Goal: Find specific page/section: Find specific page/section

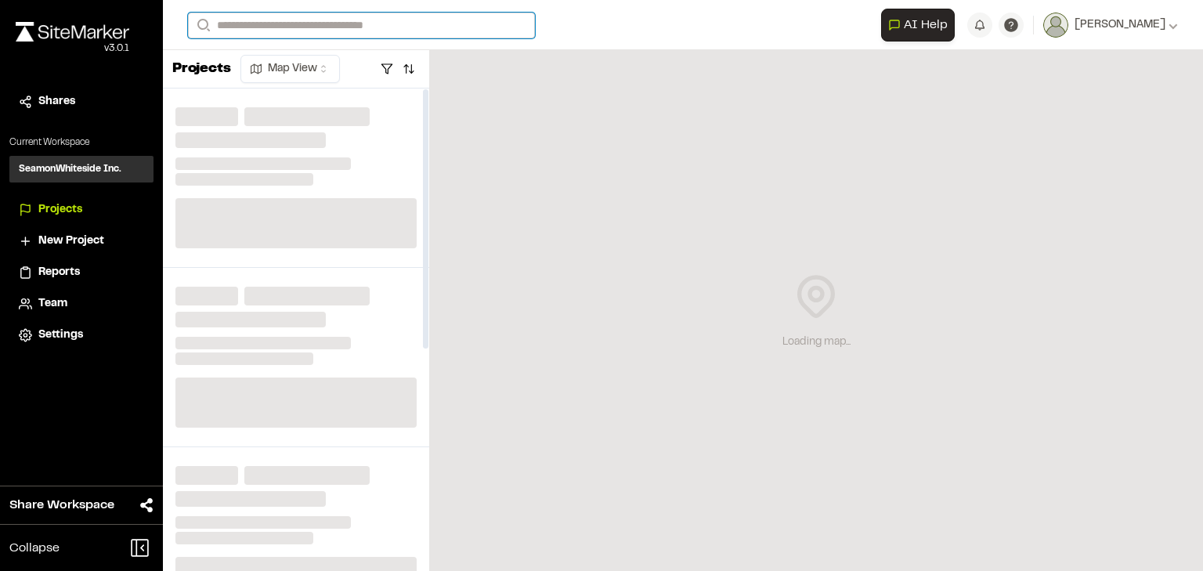
click at [269, 25] on input "Search" at bounding box center [361, 26] width 347 height 26
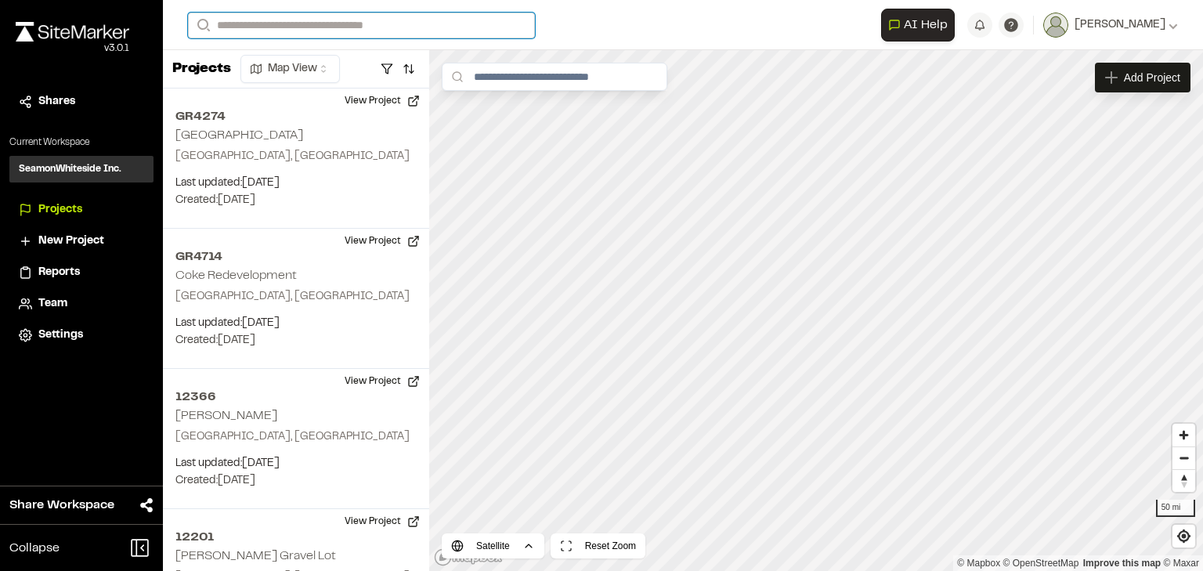
click at [260, 22] on input "Search" at bounding box center [361, 26] width 347 height 26
type input "*****"
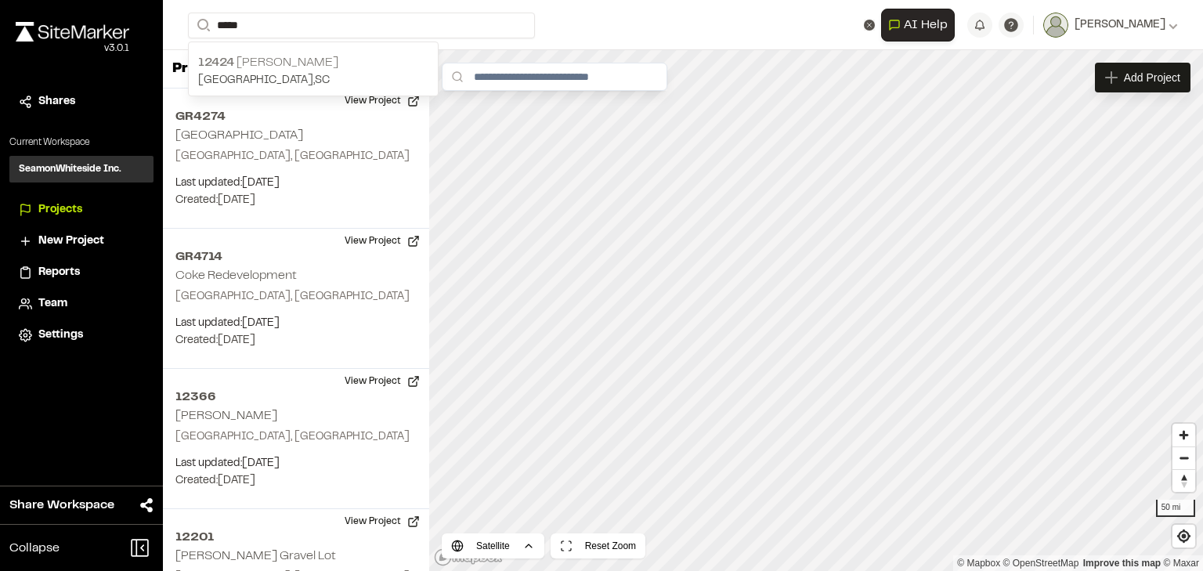
click at [310, 60] on p "[STREET_ADDRESS][PERSON_NAME]" at bounding box center [313, 62] width 230 height 19
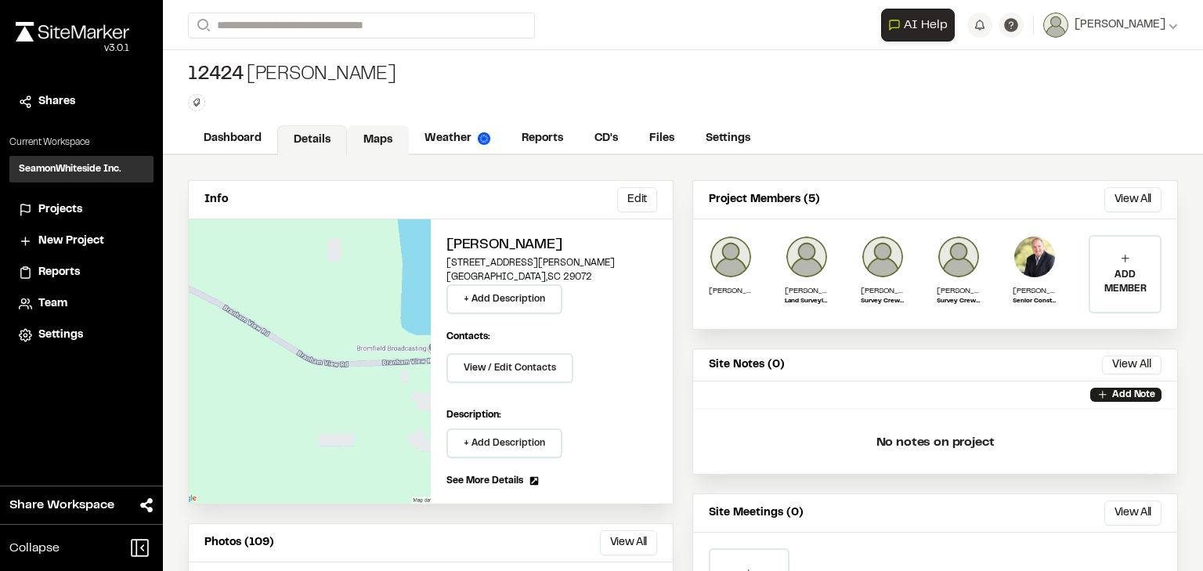
click at [381, 144] on link "Maps" at bounding box center [378, 140] width 62 height 30
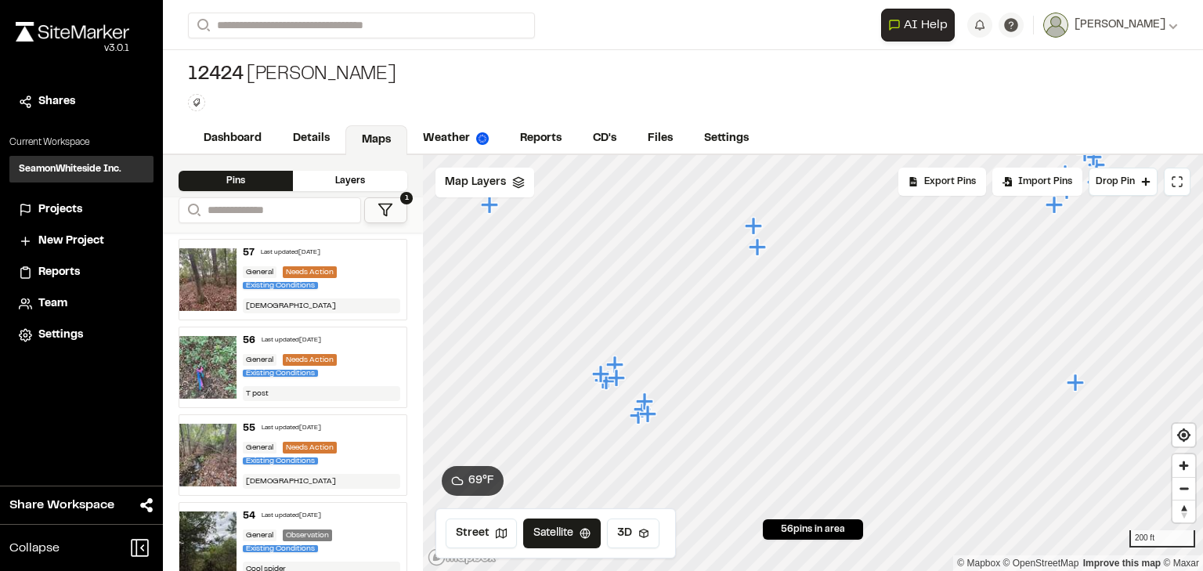
click at [645, 401] on icon "Map marker" at bounding box center [644, 400] width 17 height 17
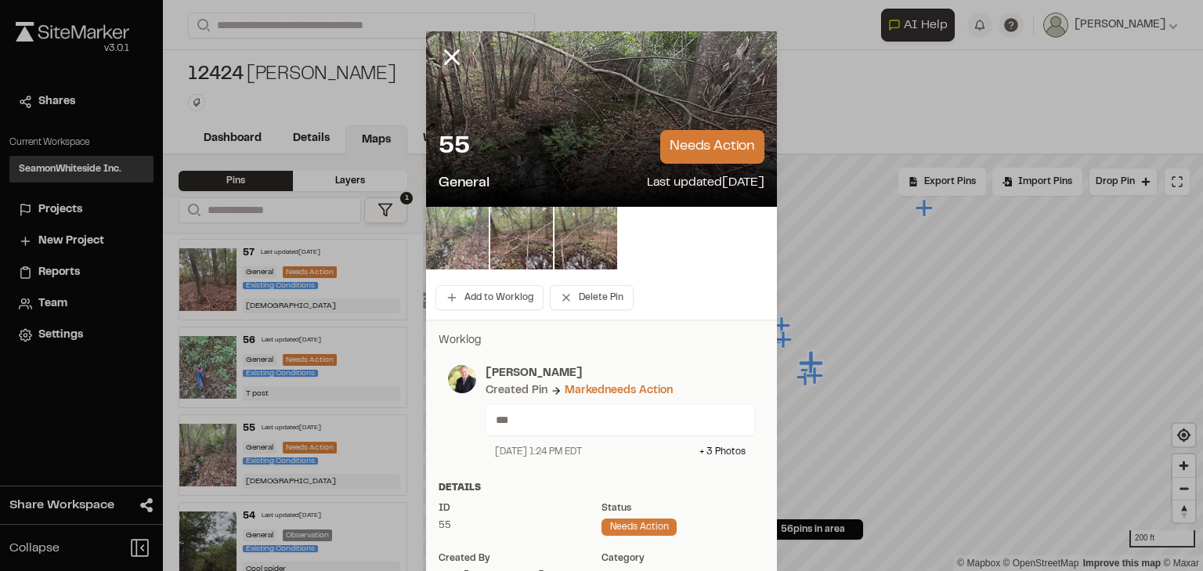
click at [455, 252] on img at bounding box center [457, 238] width 63 height 63
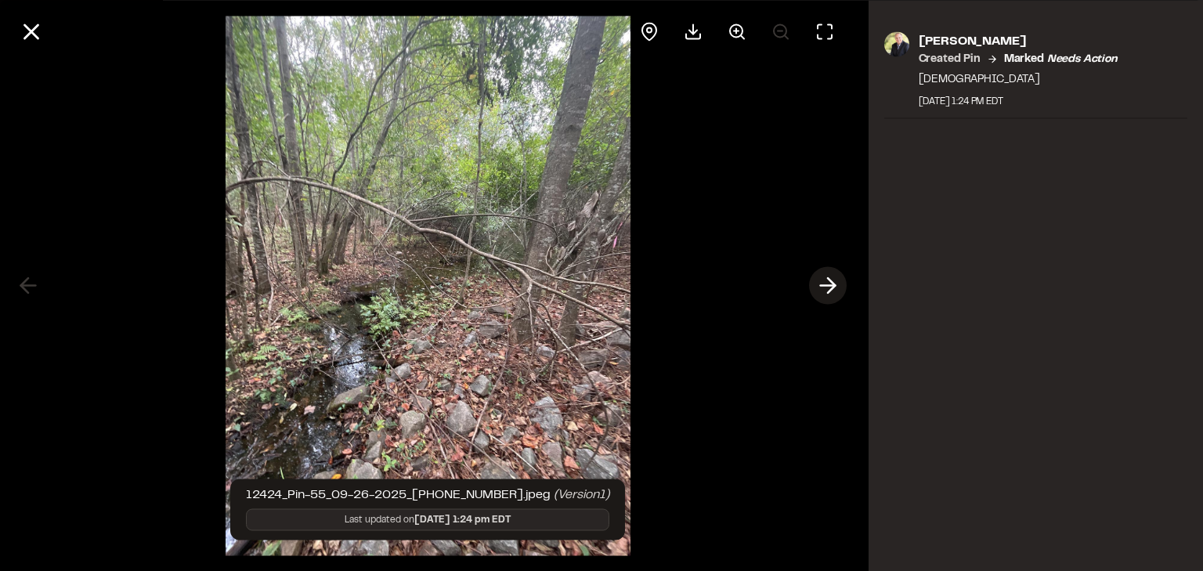
click at [826, 287] on icon at bounding box center [827, 286] width 25 height 27
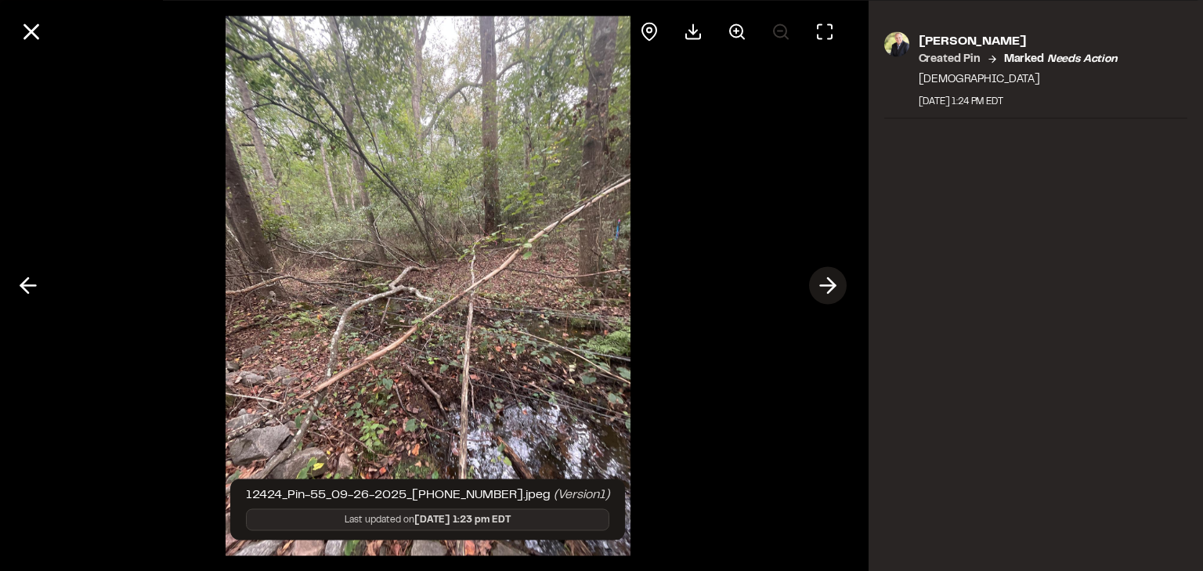
click at [826, 287] on icon at bounding box center [827, 286] width 25 height 27
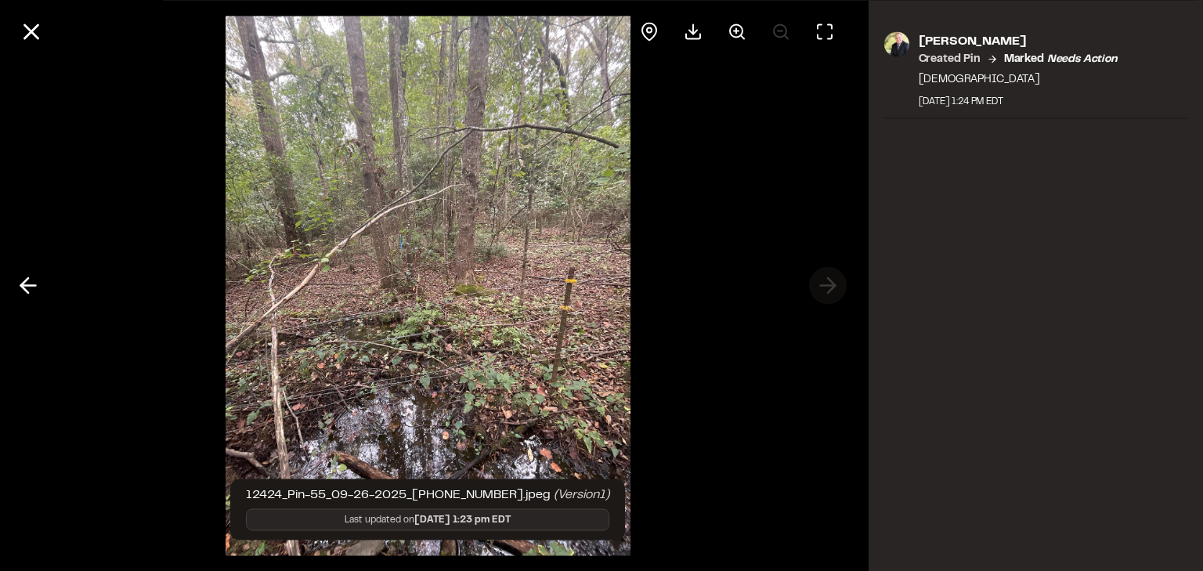
click at [826, 287] on div at bounding box center [428, 285] width 856 height 571
click at [34, 24] on icon at bounding box center [31, 31] width 27 height 27
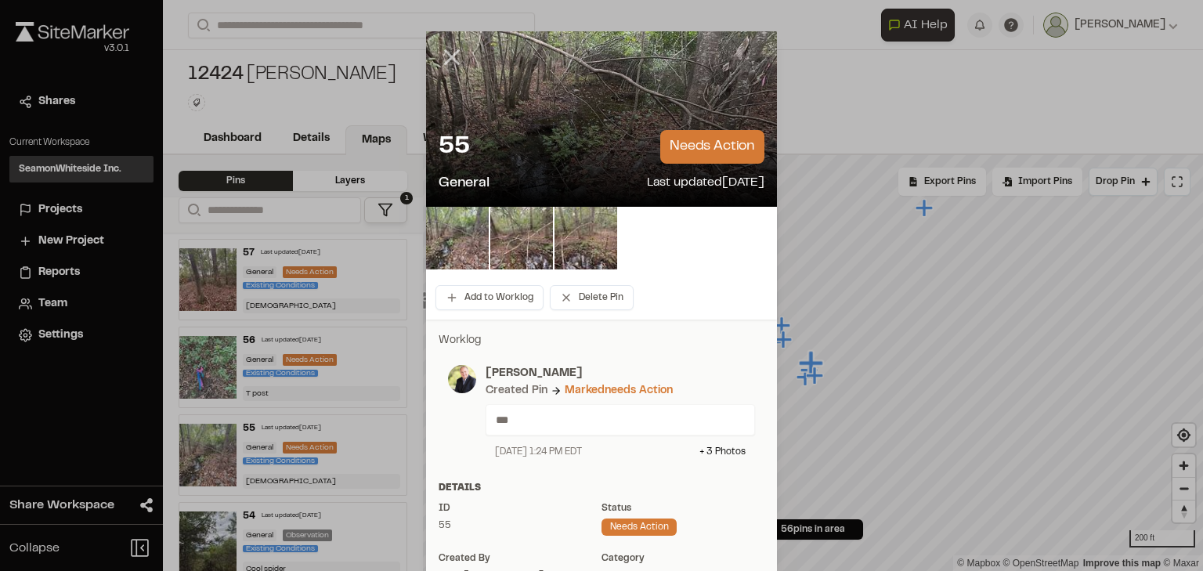
click at [440, 47] on icon at bounding box center [452, 57] width 27 height 27
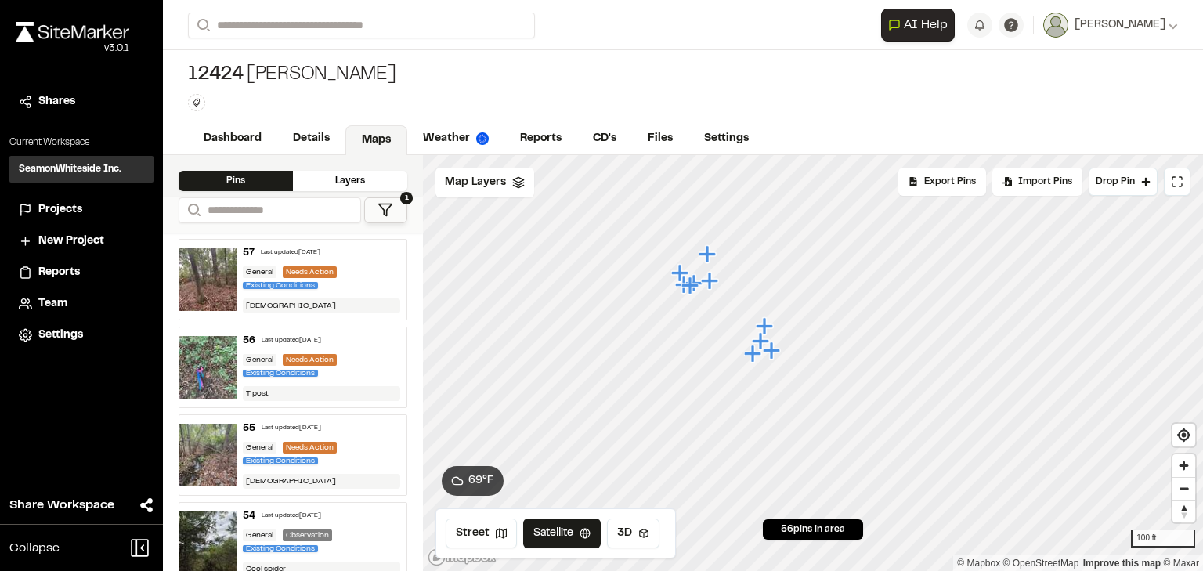
click at [707, 279] on icon "Map marker" at bounding box center [709, 280] width 17 height 17
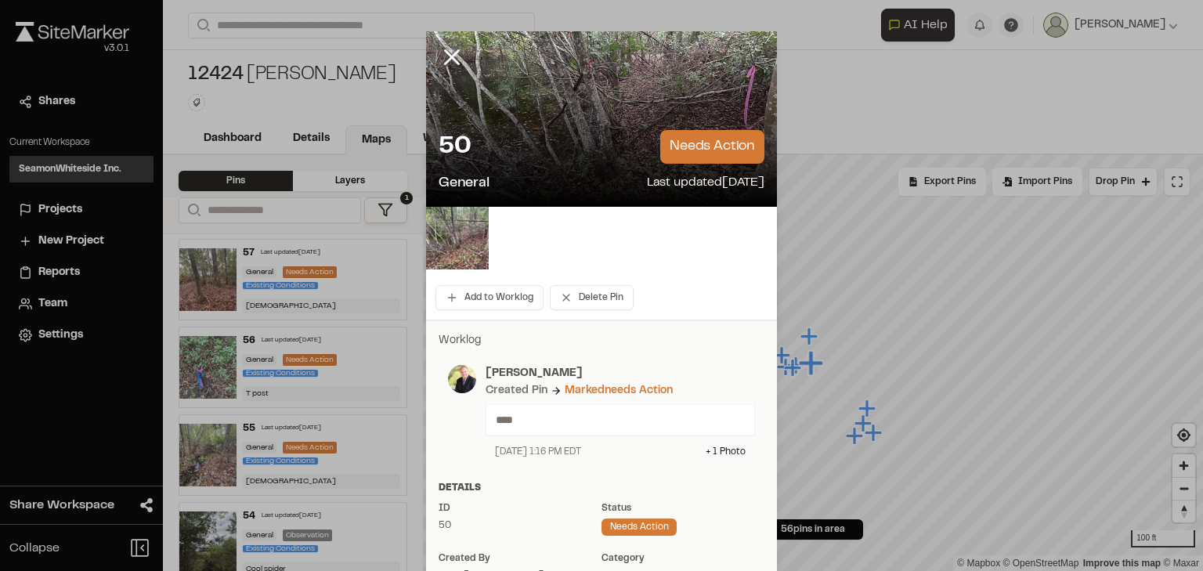
click at [524, 150] on div "50 needs action" at bounding box center [602, 147] width 326 height 34
click at [483, 208] on img at bounding box center [457, 238] width 63 height 63
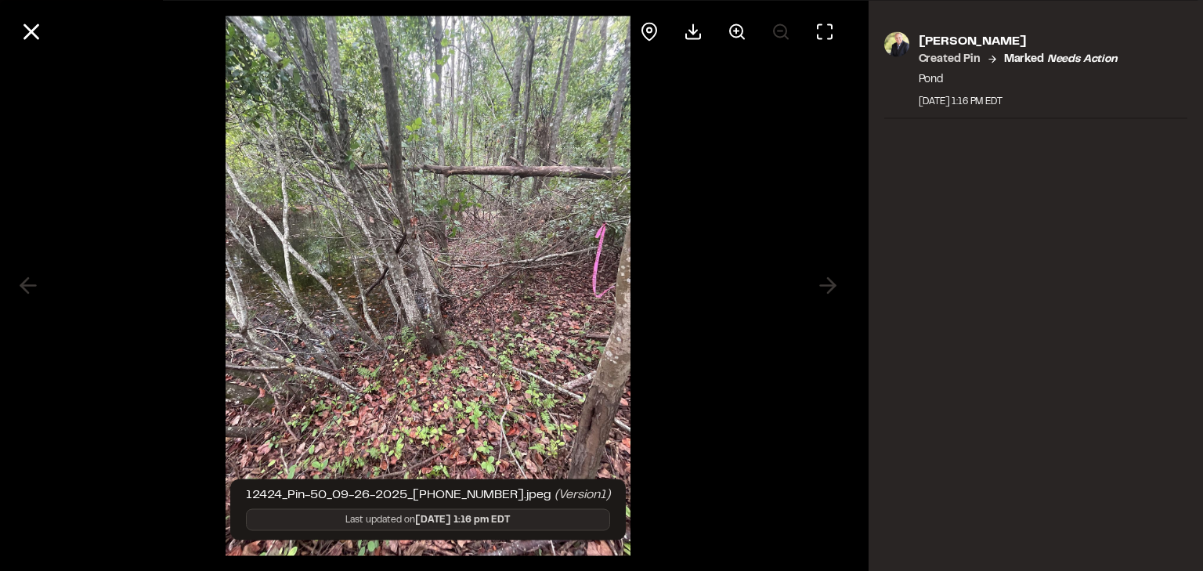
click at [833, 290] on div at bounding box center [428, 285] width 856 height 571
click at [31, 27] on icon at bounding box center [31, 31] width 27 height 27
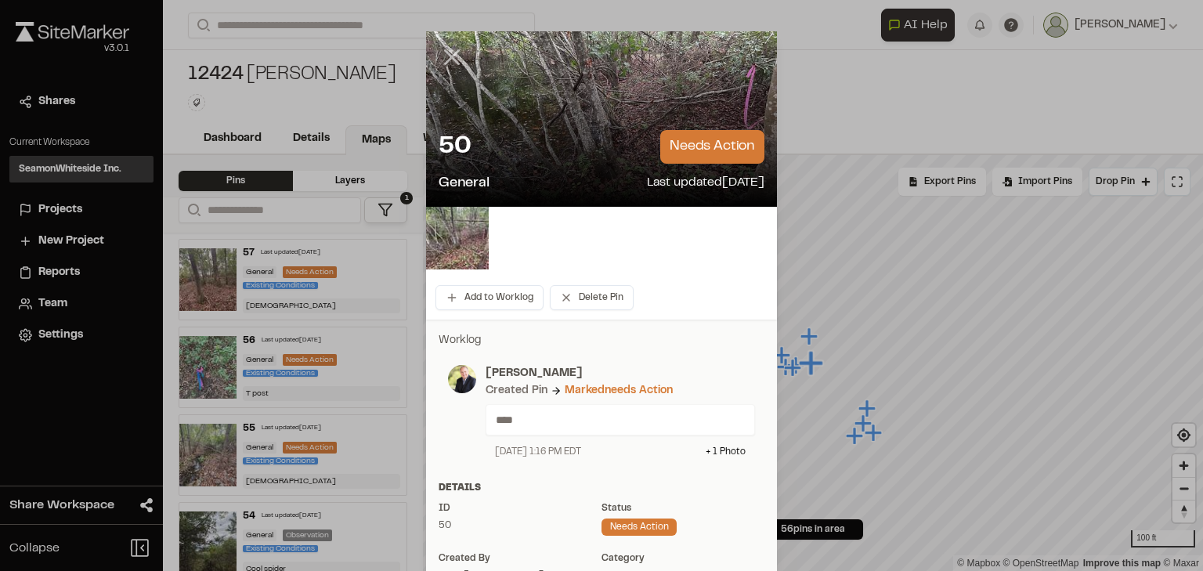
click at [450, 56] on icon at bounding box center [452, 57] width 27 height 27
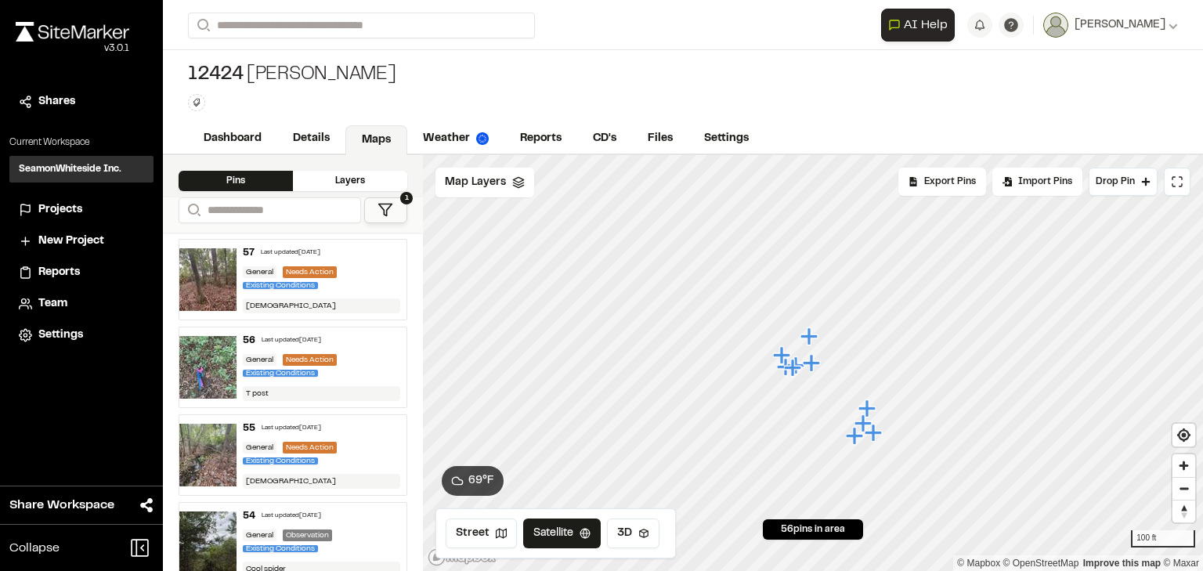
click at [794, 373] on icon "Map marker" at bounding box center [792, 367] width 17 height 17
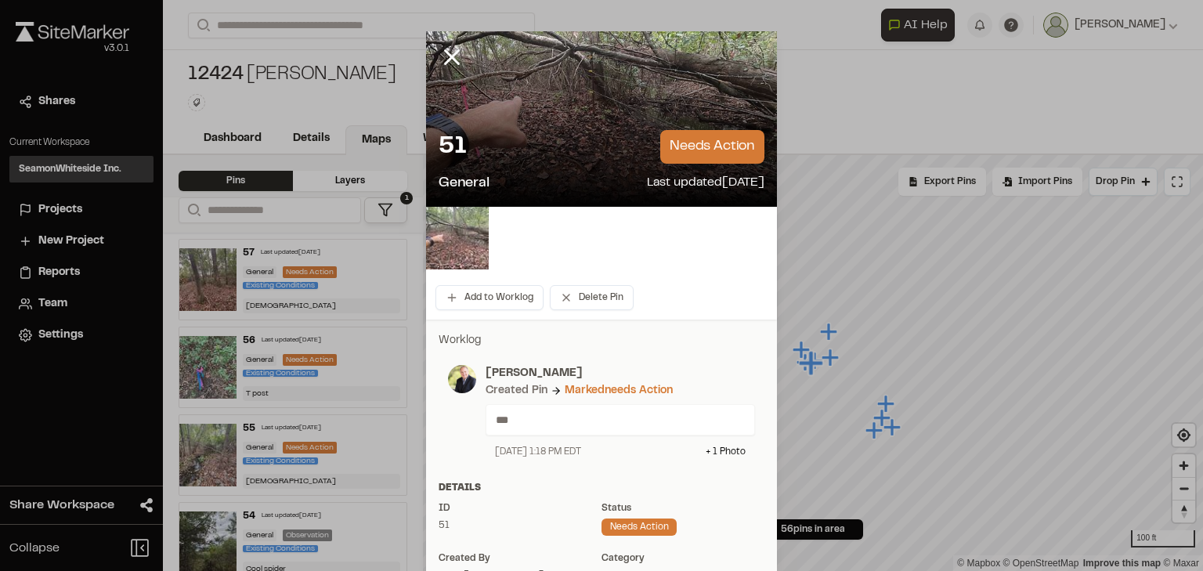
click at [461, 259] on img at bounding box center [457, 238] width 63 height 63
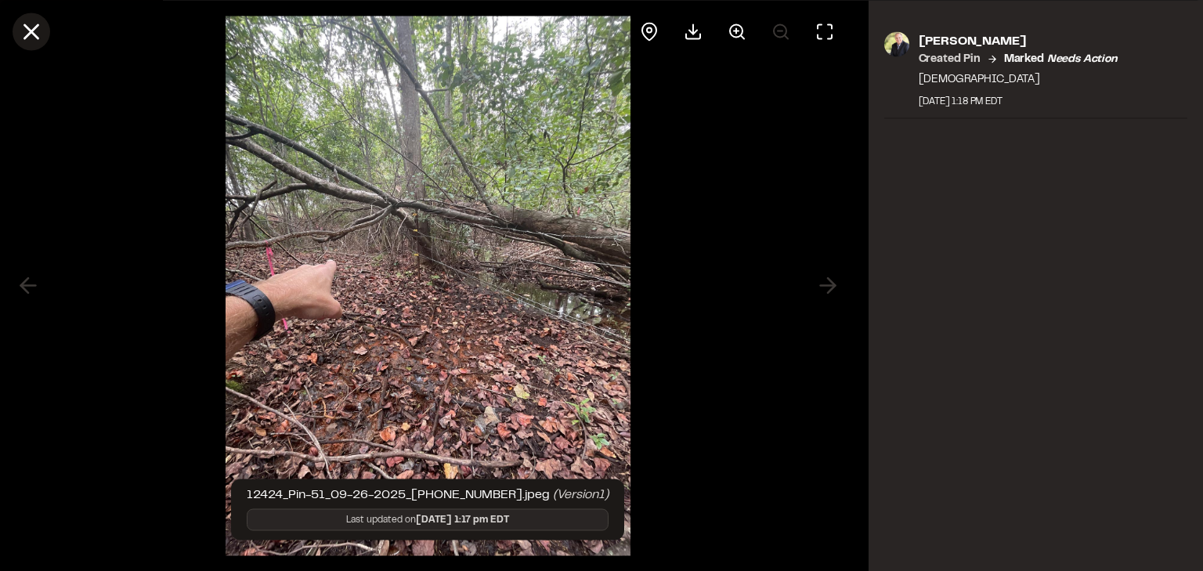
click at [40, 31] on icon at bounding box center [31, 31] width 27 height 27
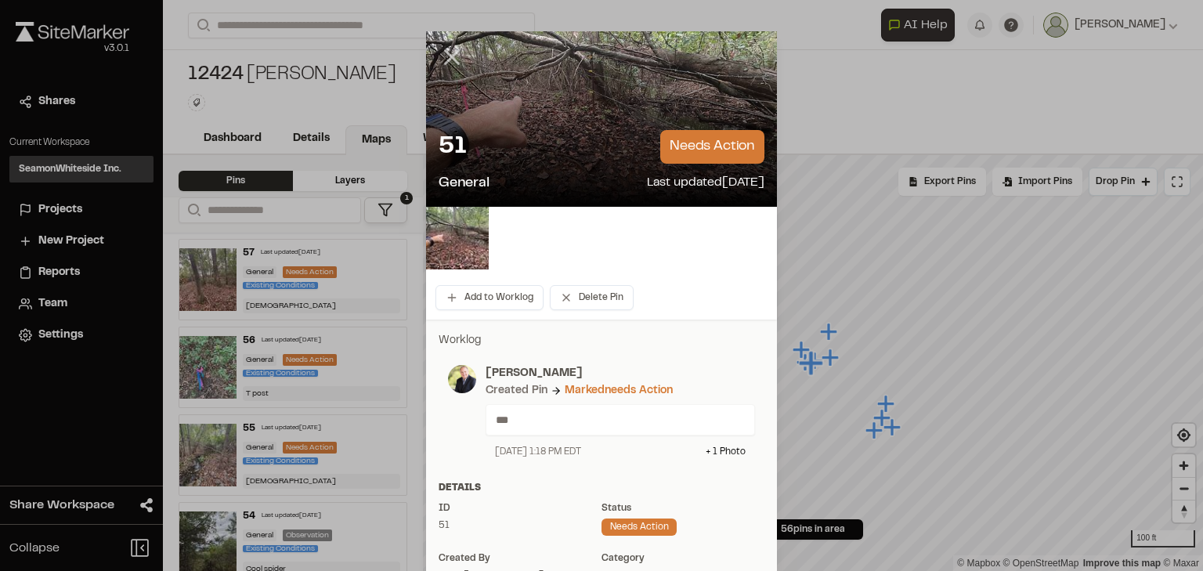
click at [442, 55] on icon at bounding box center [452, 57] width 27 height 27
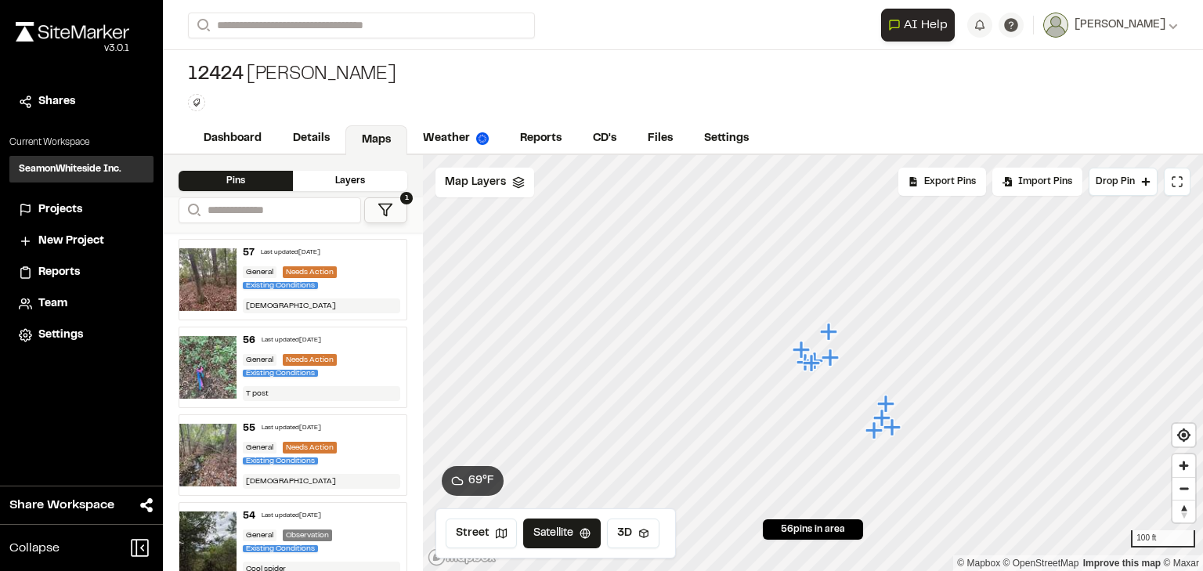
click at [876, 432] on icon "Map marker" at bounding box center [874, 429] width 17 height 17
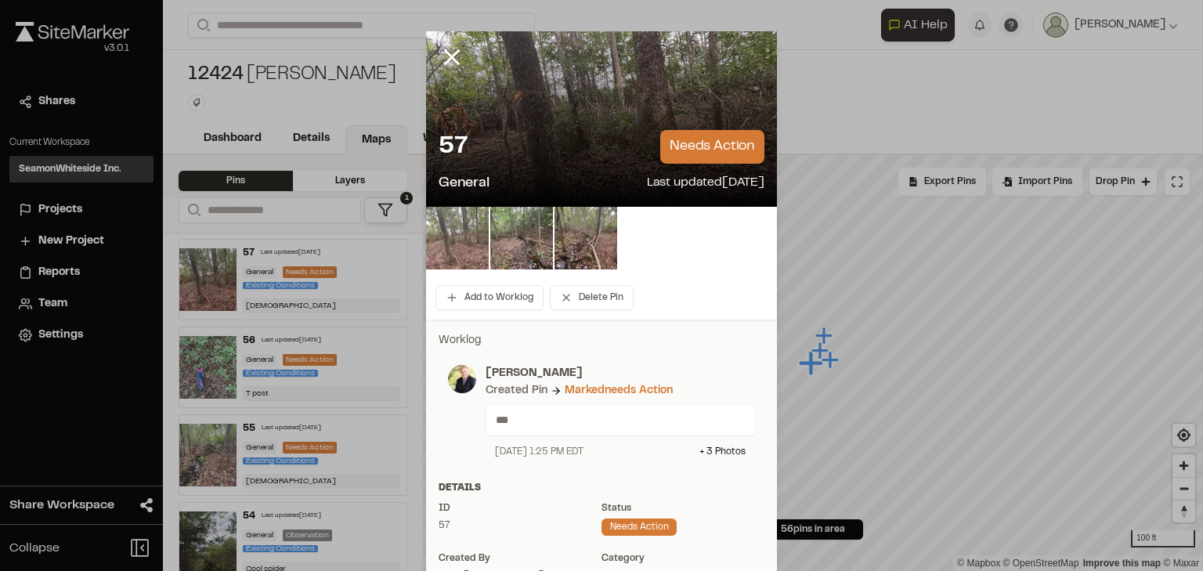
click at [447, 230] on img at bounding box center [457, 238] width 63 height 63
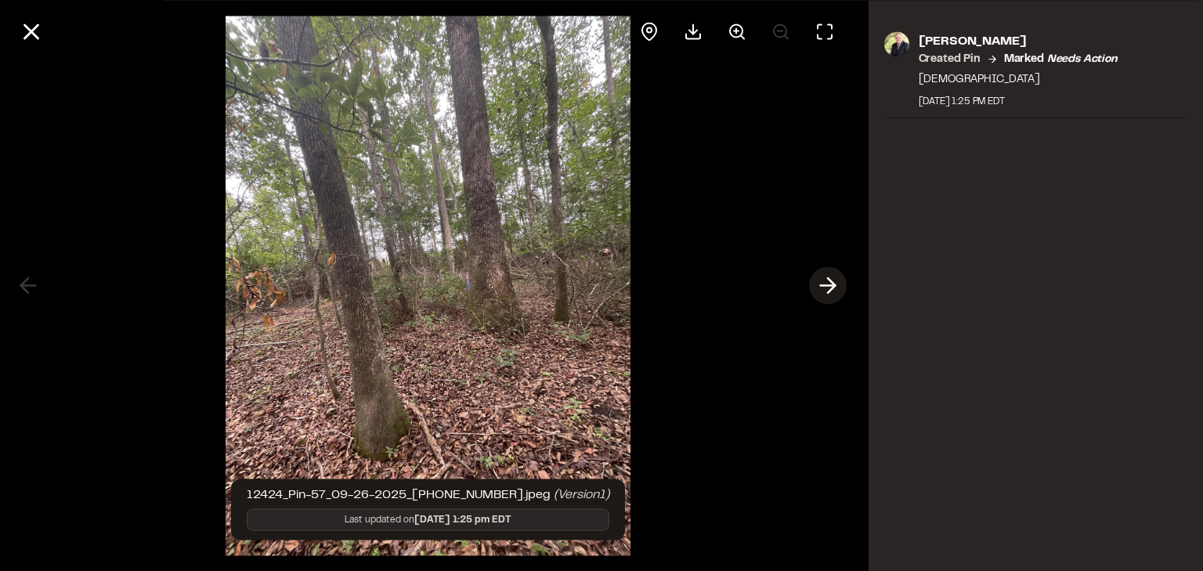
click at [835, 294] on icon at bounding box center [827, 286] width 25 height 27
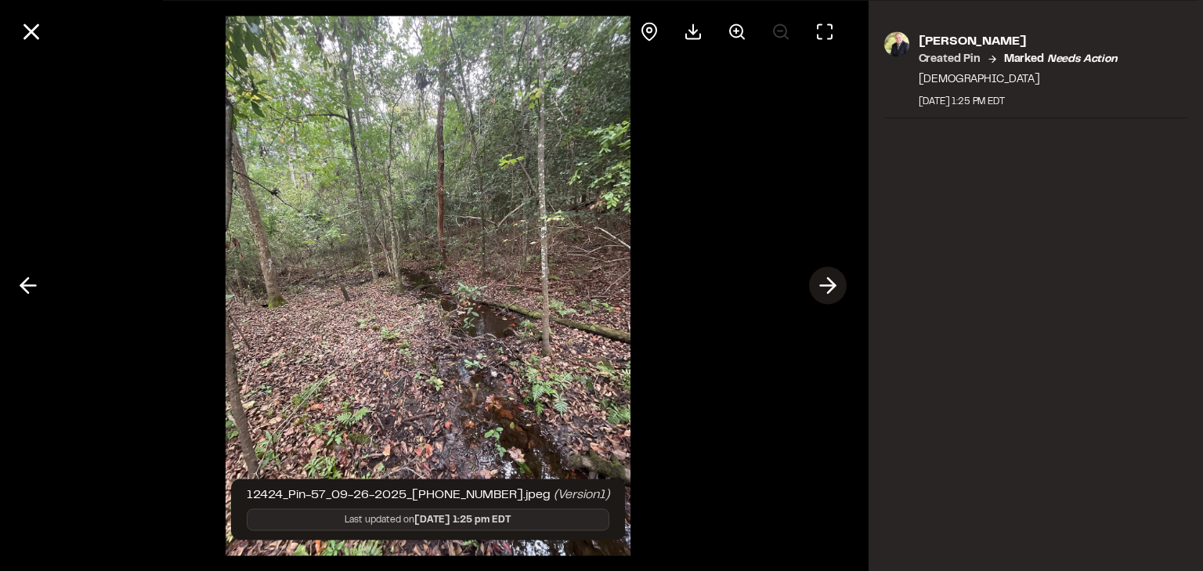
click at [834, 291] on icon at bounding box center [827, 286] width 25 height 27
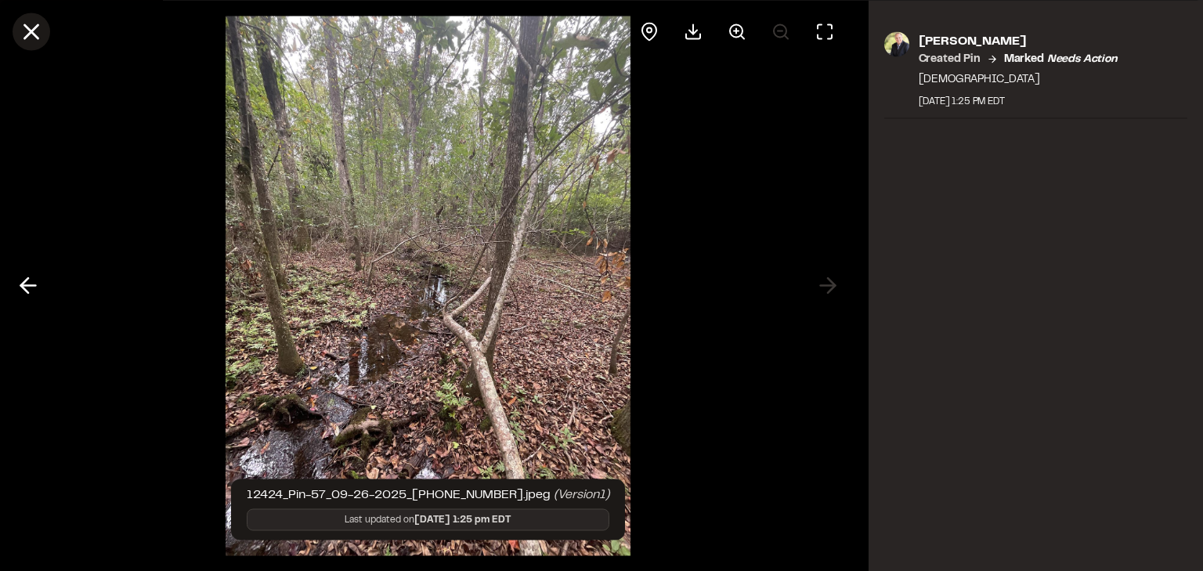
click at [34, 34] on line at bounding box center [31, 31] width 13 height 13
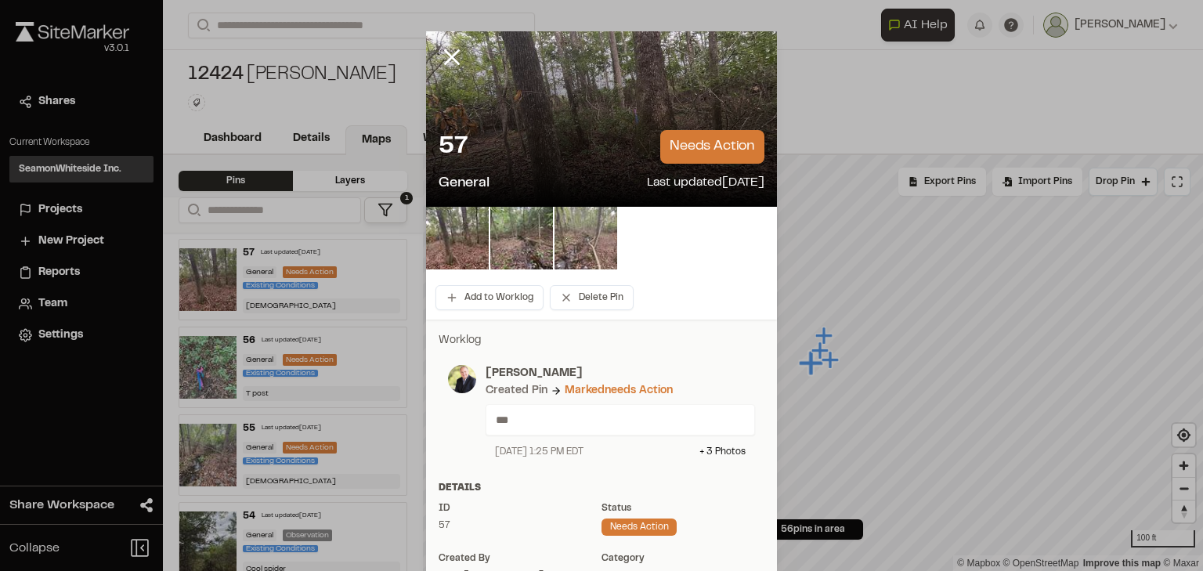
click at [558, 248] on img at bounding box center [586, 238] width 63 height 63
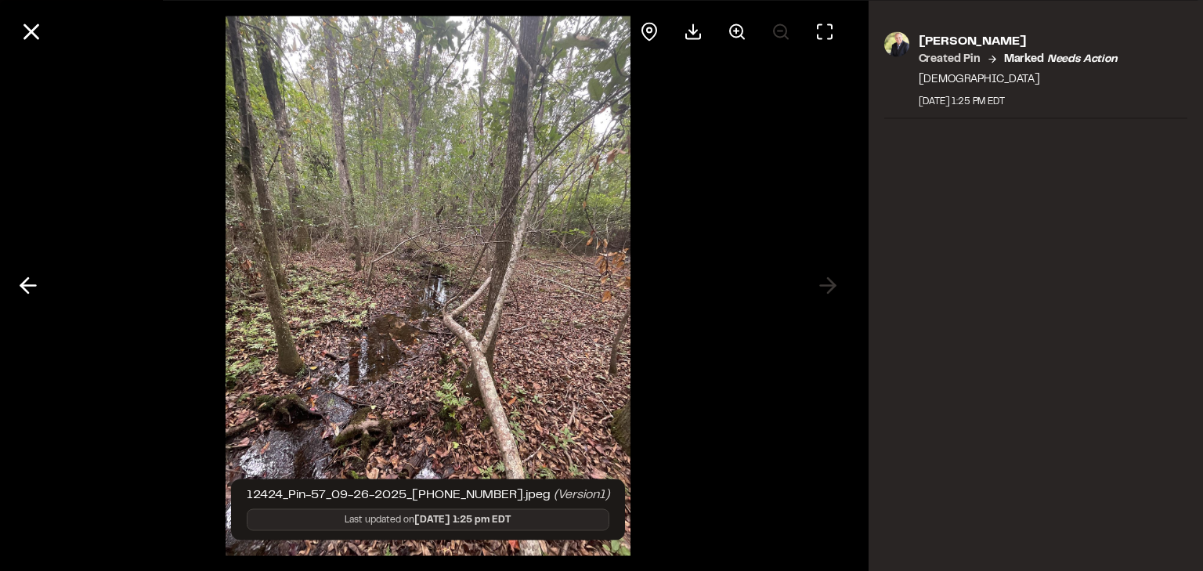
click at [26, 28] on icon at bounding box center [31, 31] width 27 height 27
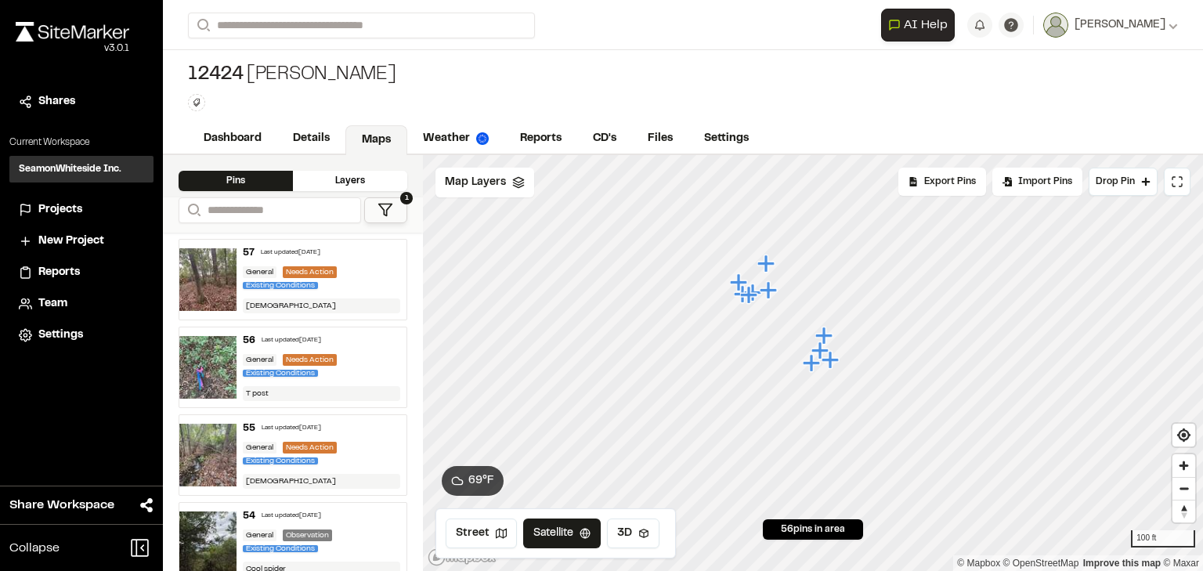
click at [819, 350] on icon "Map marker" at bounding box center [820, 350] width 17 height 17
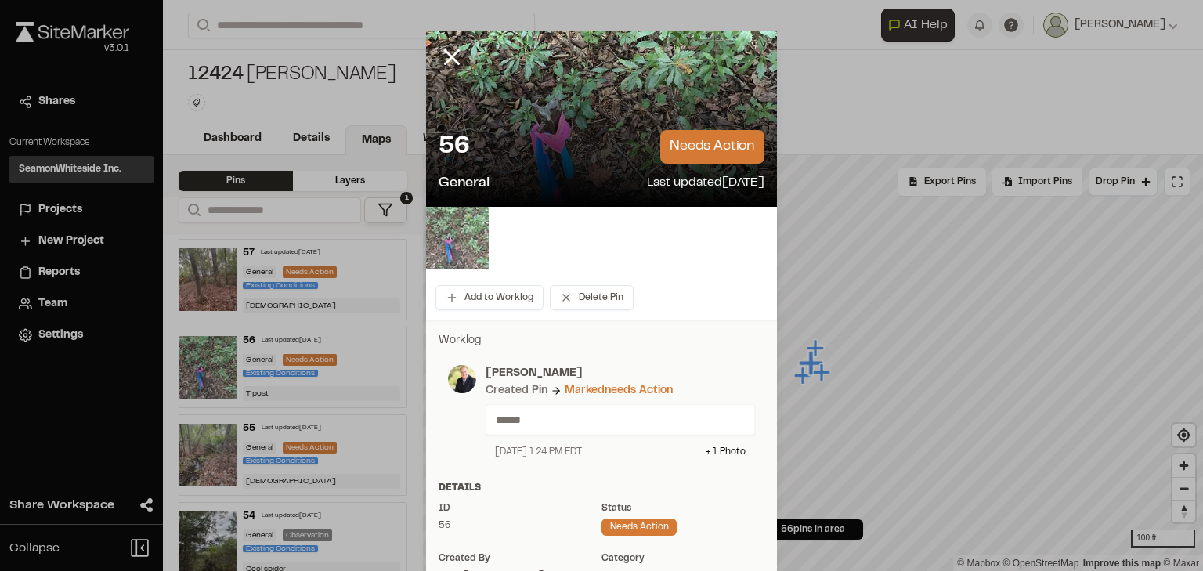
click at [457, 245] on img at bounding box center [457, 238] width 63 height 63
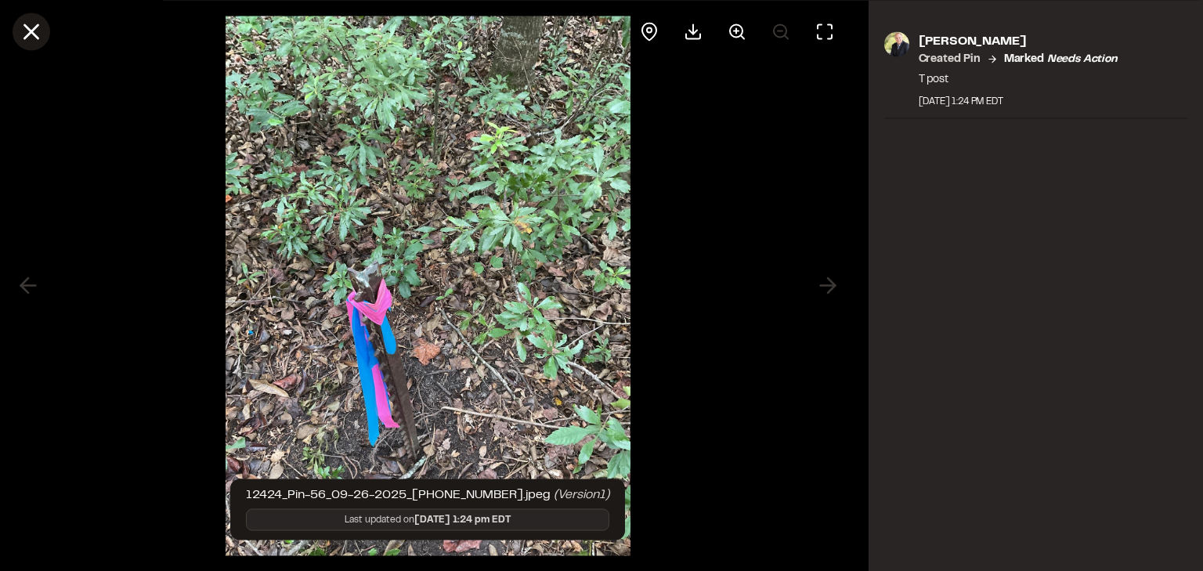
click at [41, 34] on icon at bounding box center [31, 31] width 27 height 27
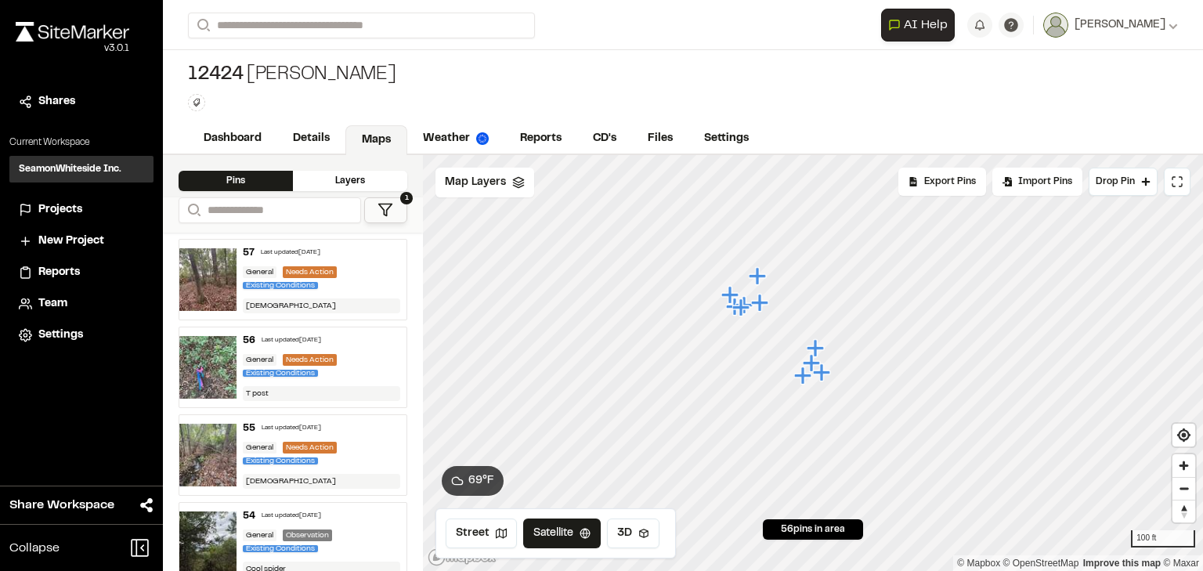
click at [805, 377] on icon "Map marker" at bounding box center [802, 375] width 17 height 17
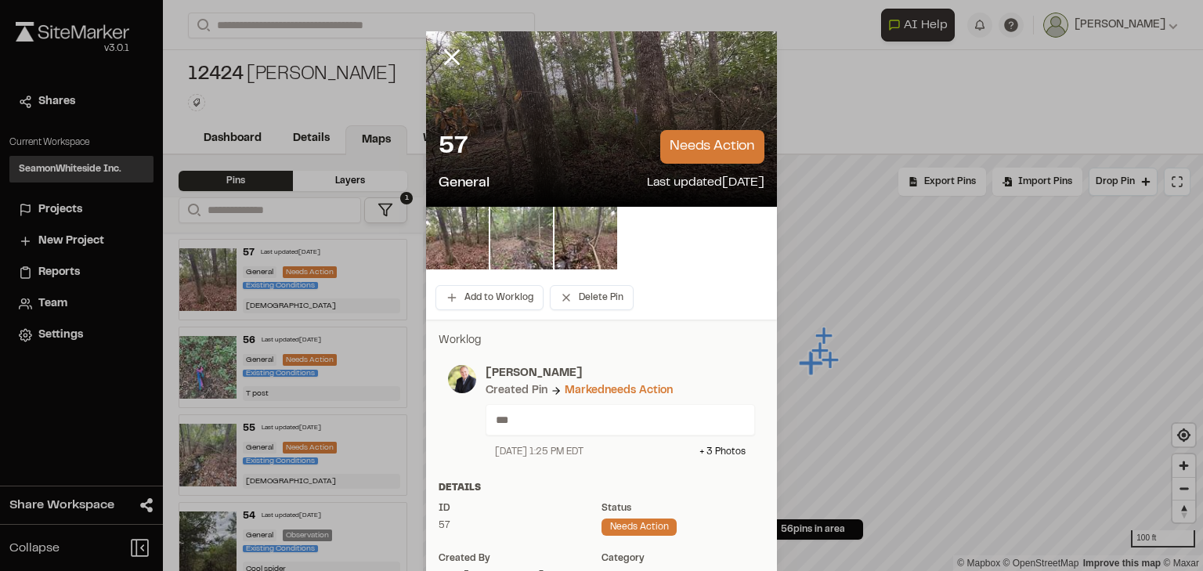
click at [544, 256] on img at bounding box center [521, 238] width 63 height 63
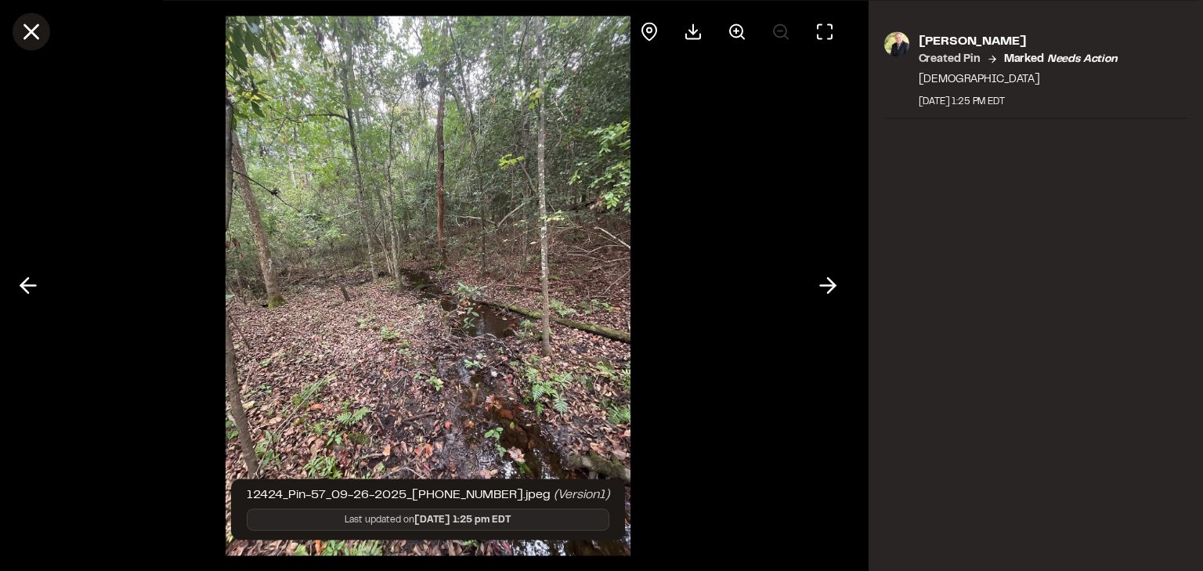
click at [27, 34] on line at bounding box center [31, 31] width 13 height 13
